Goal: Navigation & Orientation: Find specific page/section

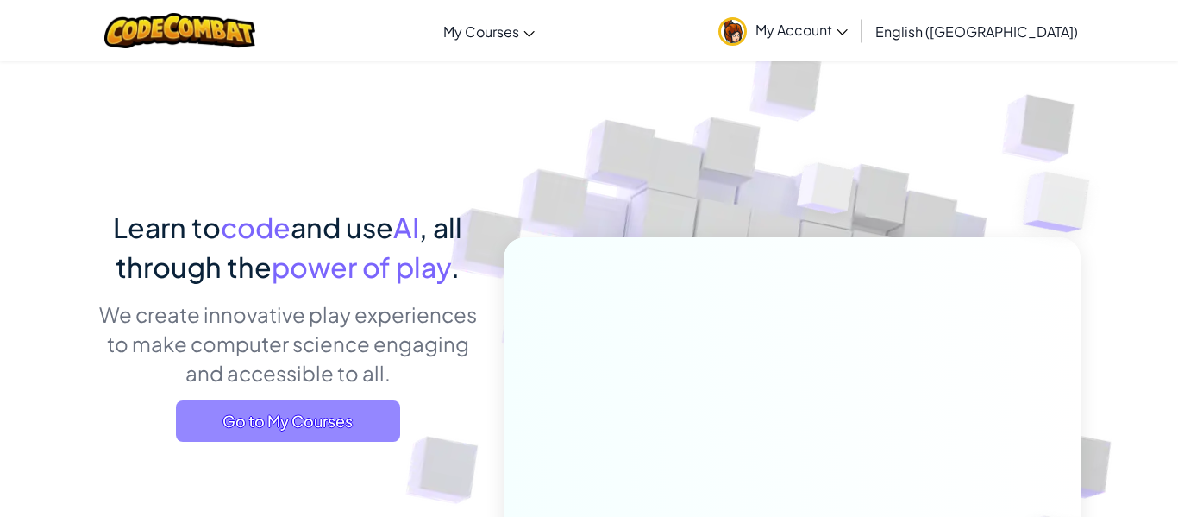
click at [339, 413] on span "Go to My Courses" at bounding box center [288, 420] width 224 height 41
